Goal: Task Accomplishment & Management: Manage account settings

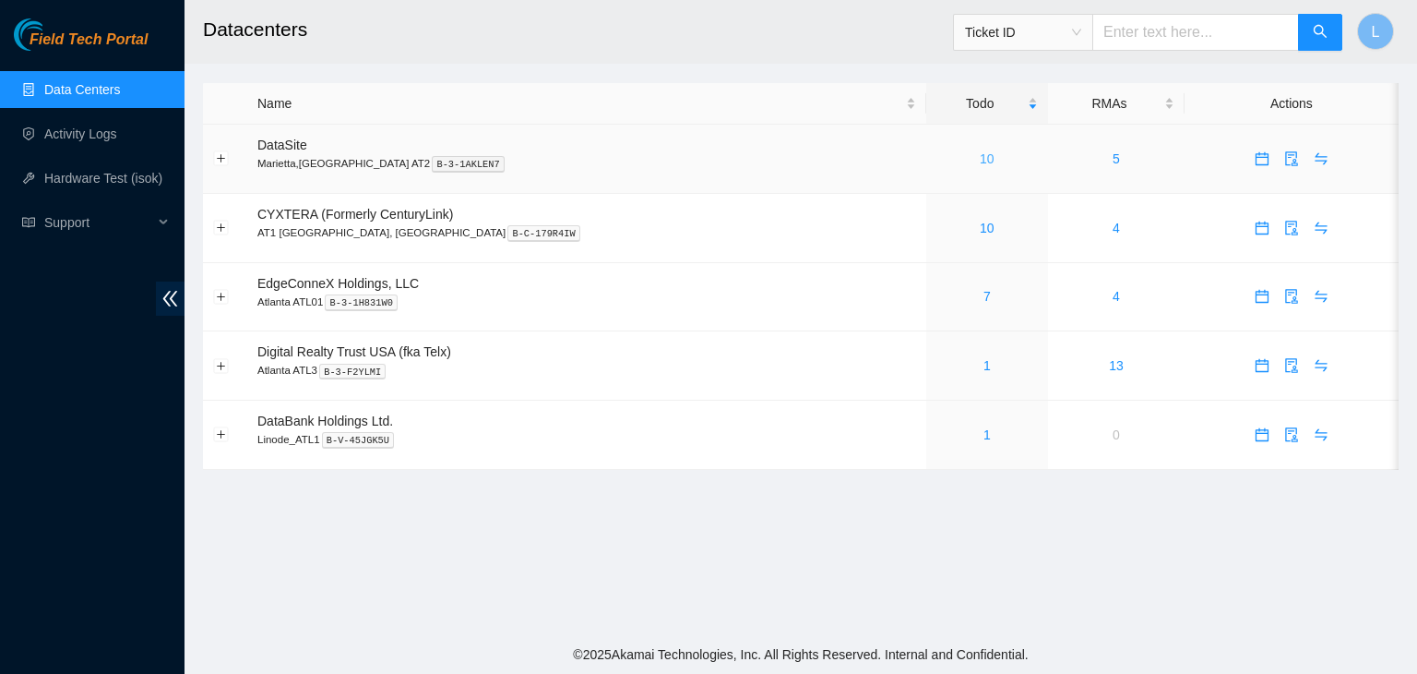
click at [980, 160] on link "10" at bounding box center [987, 158] width 15 height 15
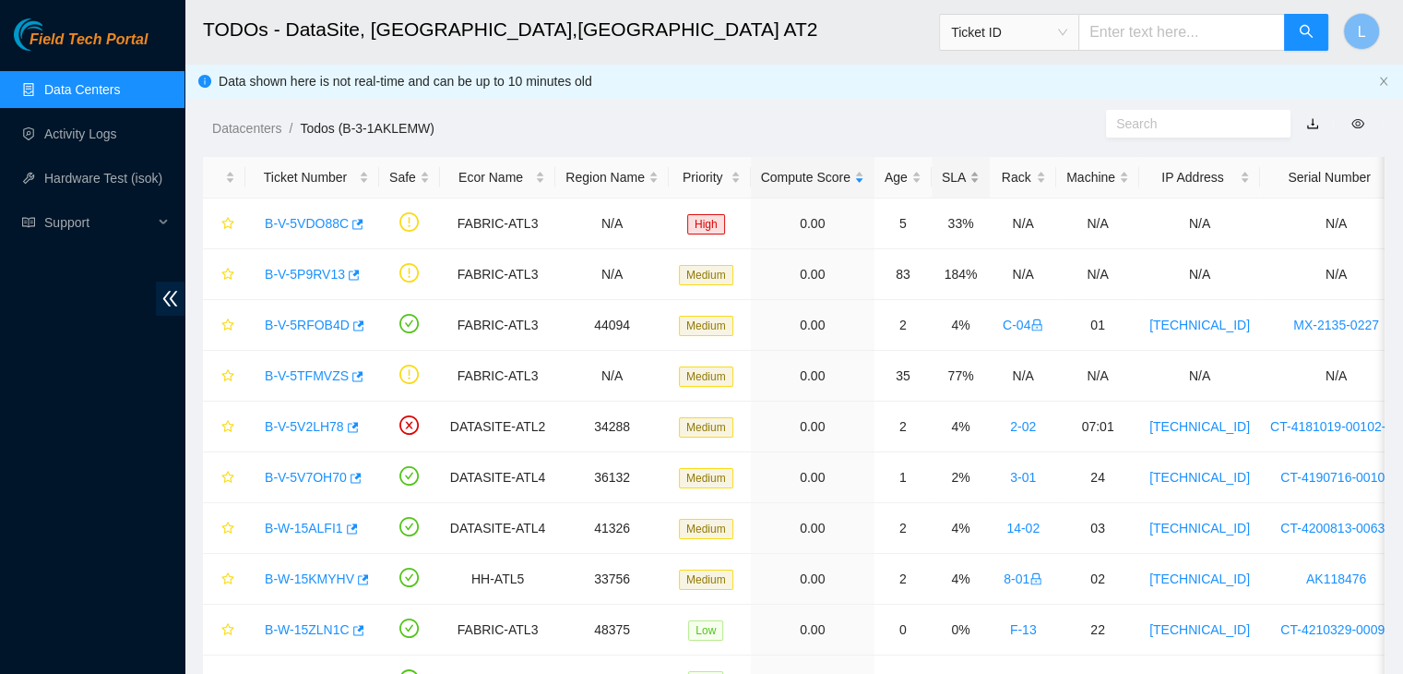
click at [942, 180] on div "SLA" at bounding box center [961, 177] width 38 height 20
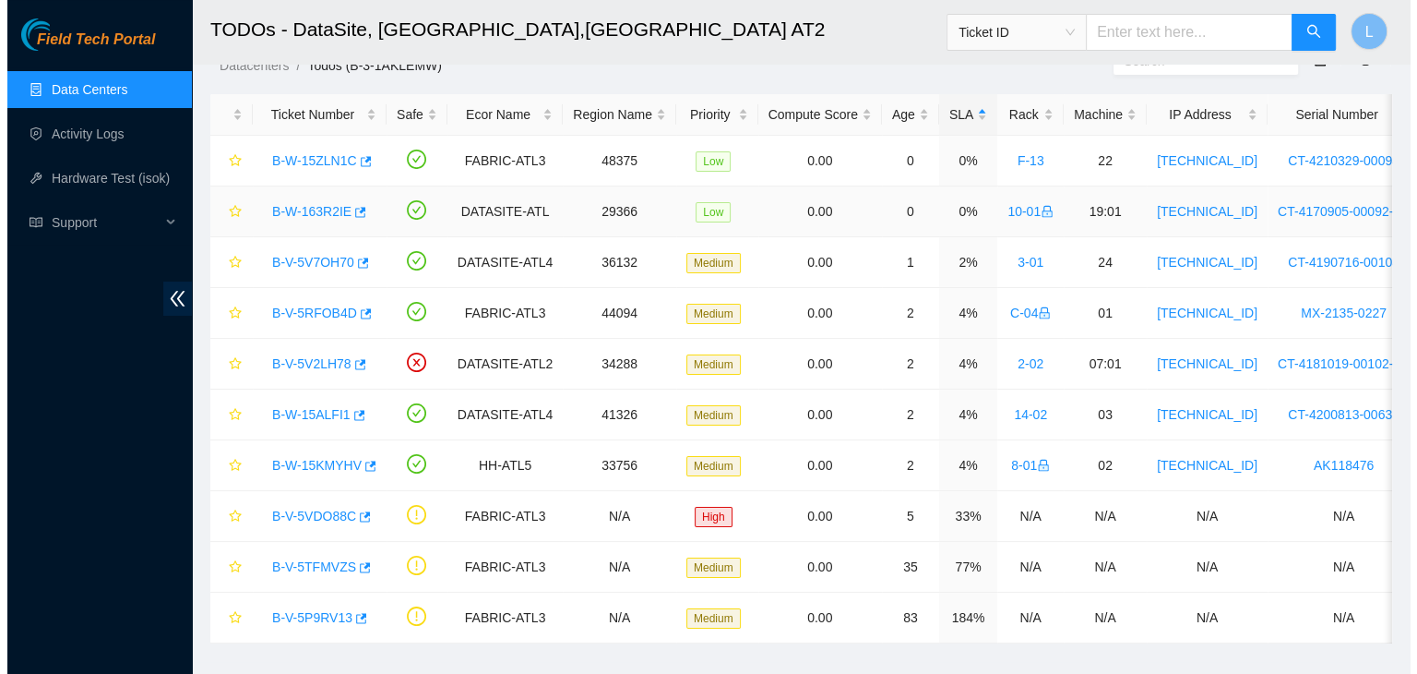
scroll to position [92, 0]
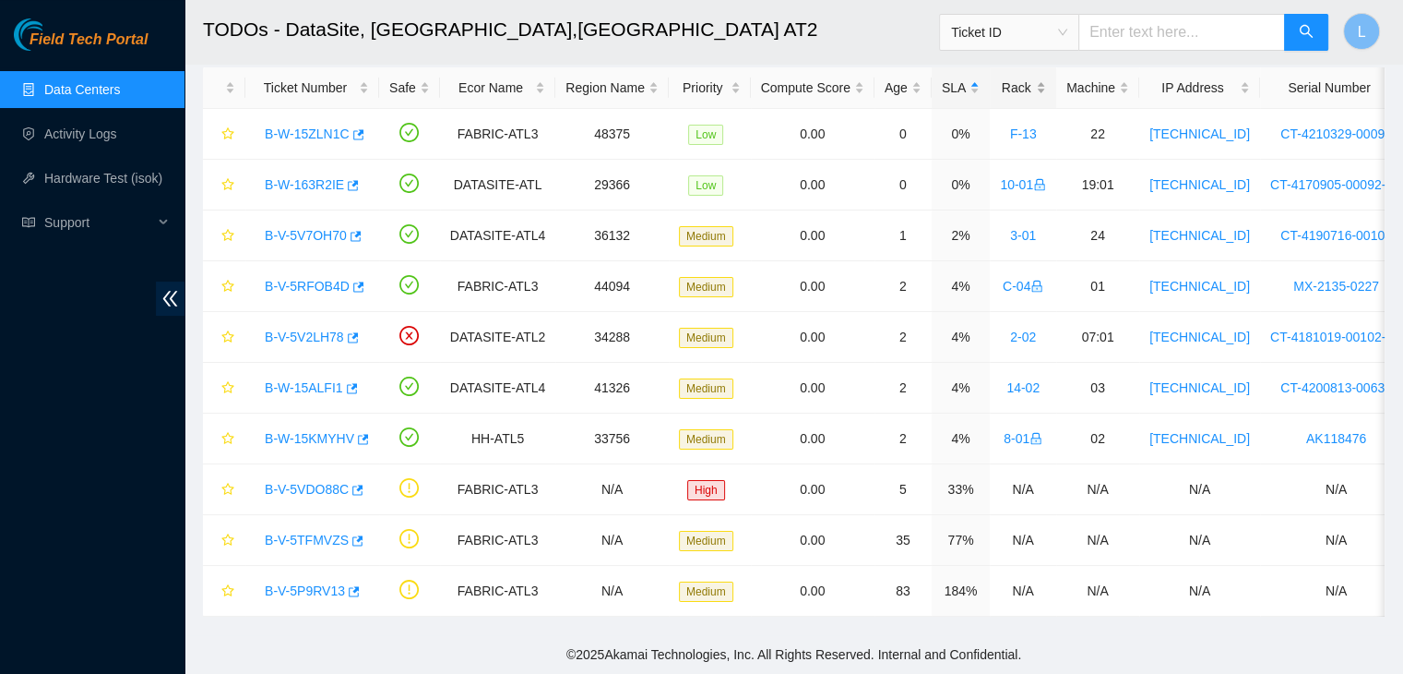
click at [1000, 82] on div "Rack" at bounding box center [1023, 88] width 46 height 20
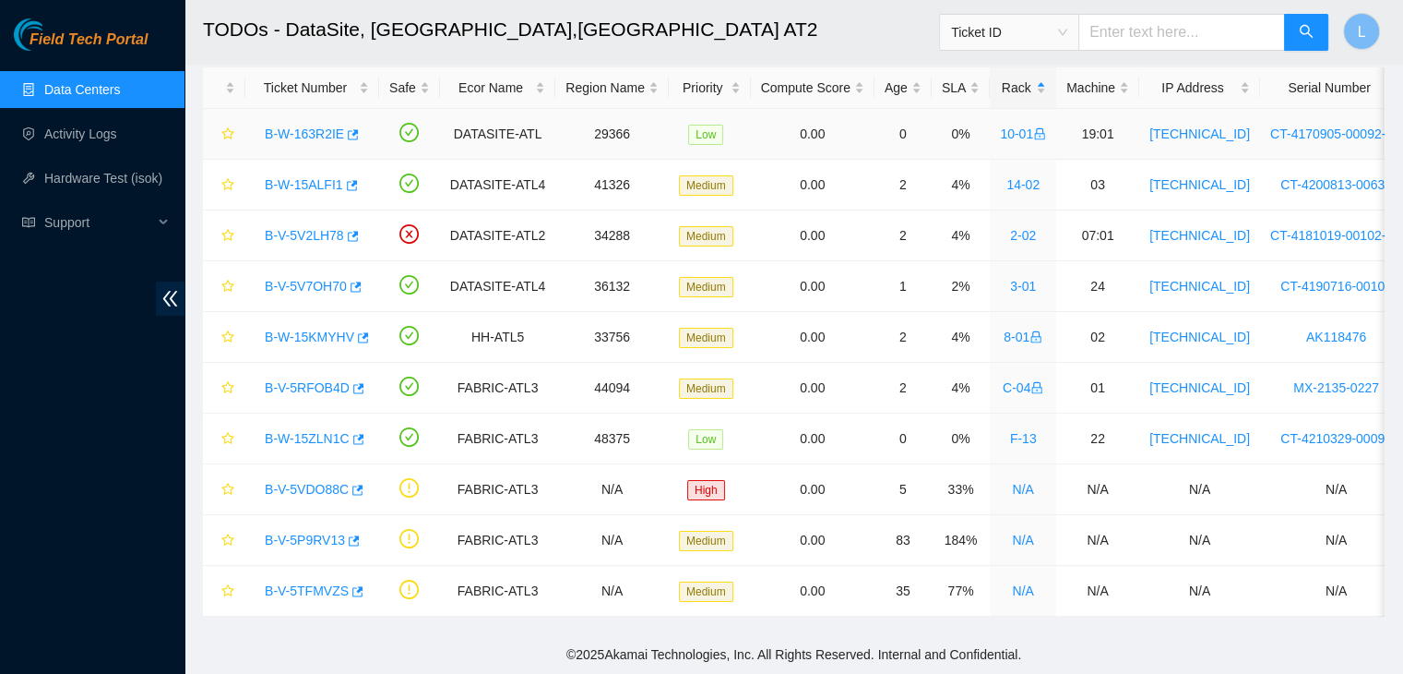
click at [305, 135] on link "B-W-163R2IE" at bounding box center [304, 133] width 79 height 15
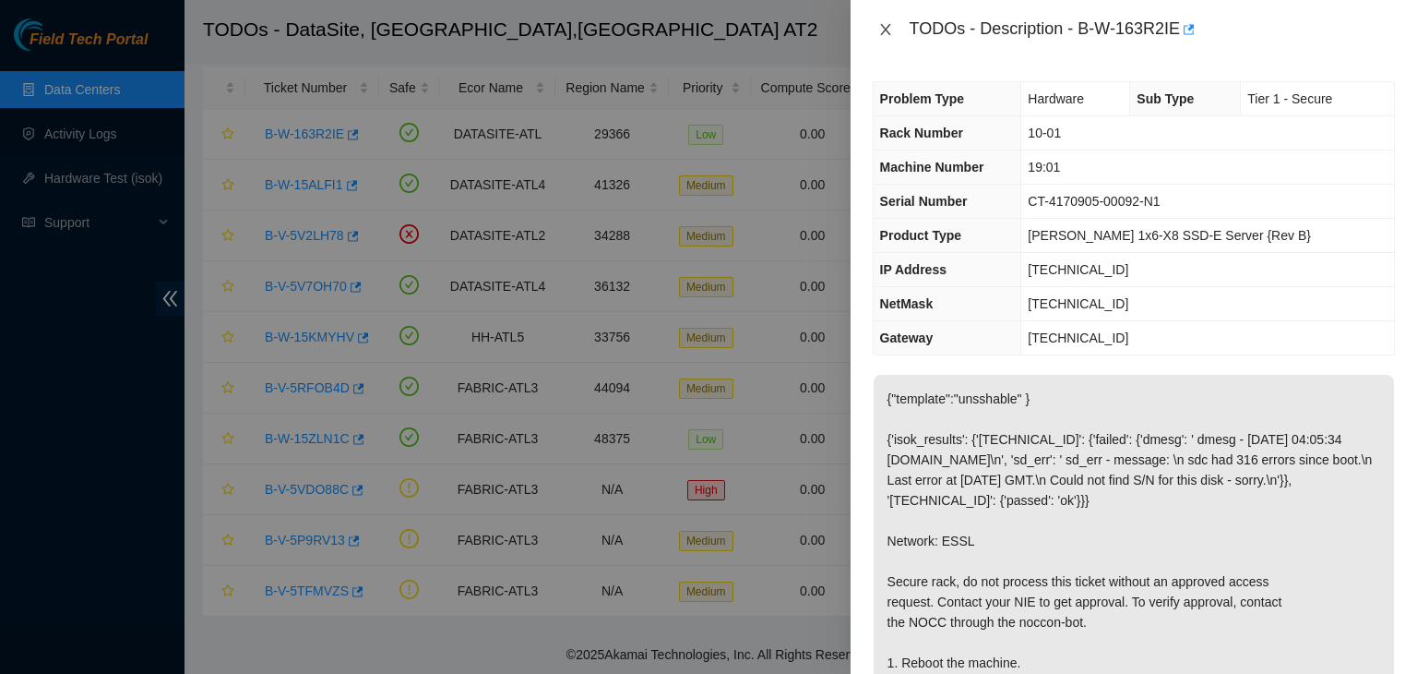
click at [887, 30] on icon "close" at bounding box center [885, 29] width 15 height 15
